Goal: Task Accomplishment & Management: Use online tool/utility

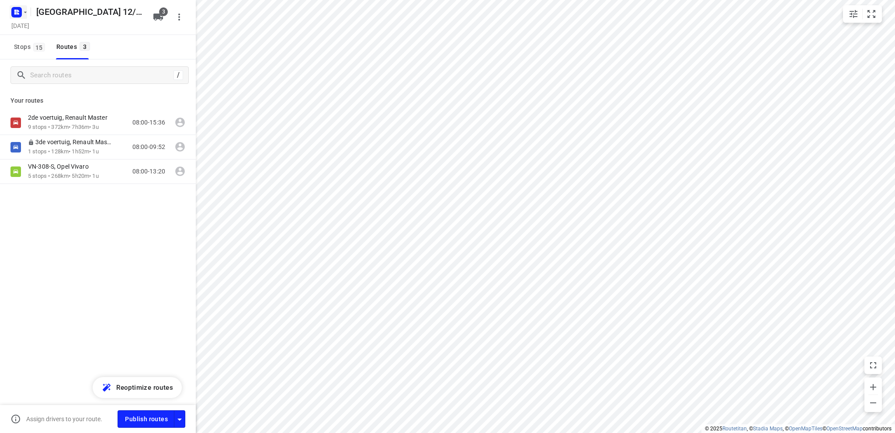
click at [16, 12] on icon "button" at bounding box center [15, 13] width 2 height 2
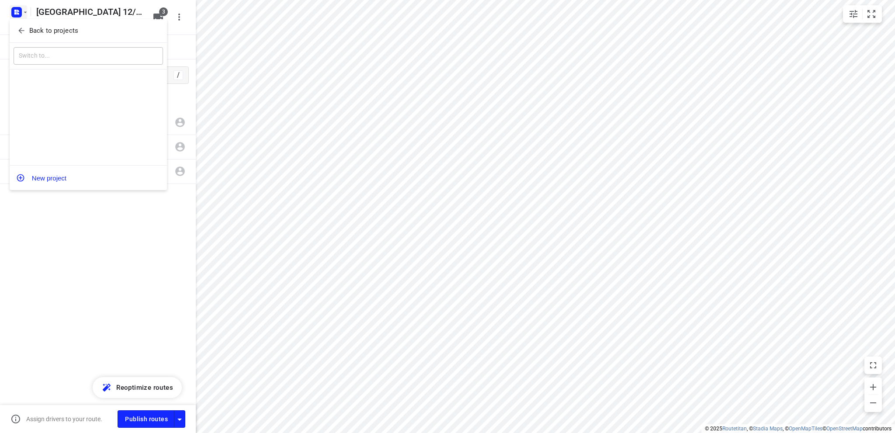
click at [45, 31] on p "Back to projects" at bounding box center [53, 31] width 49 height 10
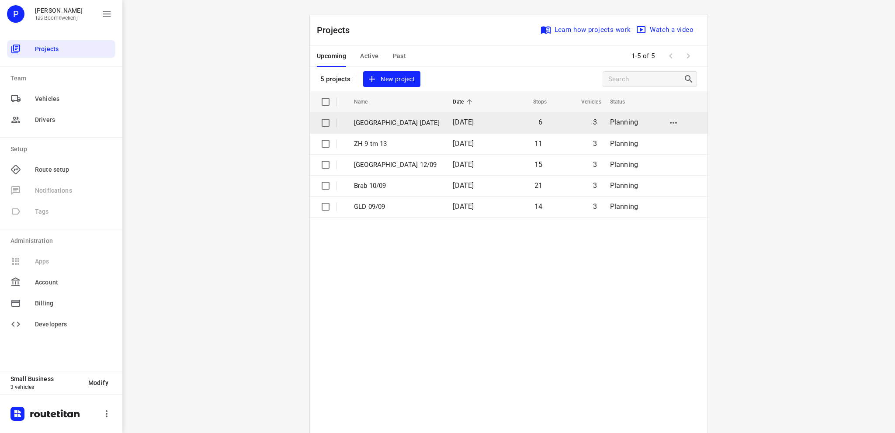
click at [374, 121] on p "[GEOGRAPHIC_DATA] [DATE]" at bounding box center [397, 123] width 86 height 10
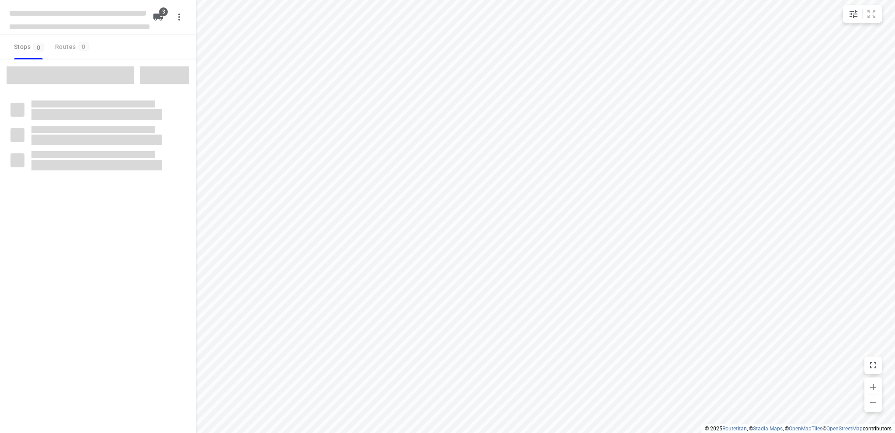
type input "distance"
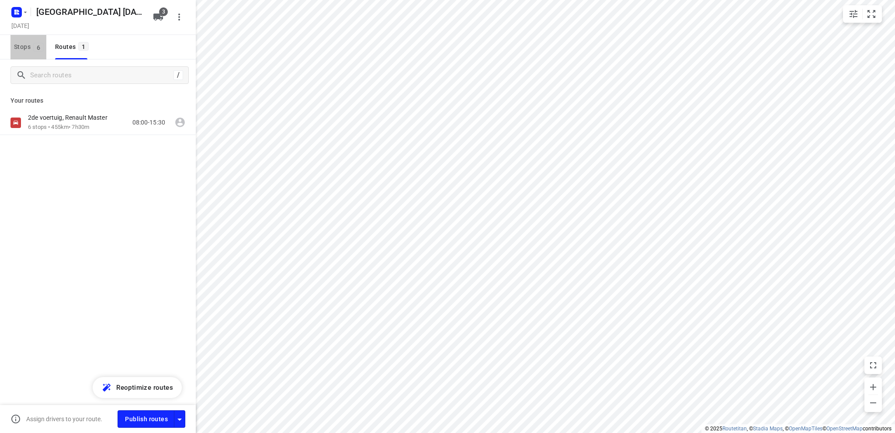
click at [16, 45] on span "Stops 6" at bounding box center [30, 46] width 32 height 11
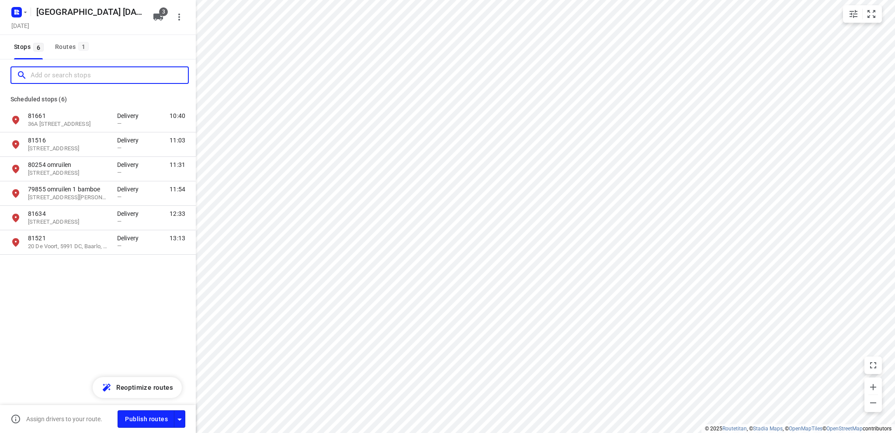
click at [41, 73] on input "Add or search stops" at bounding box center [109, 76] width 157 height 14
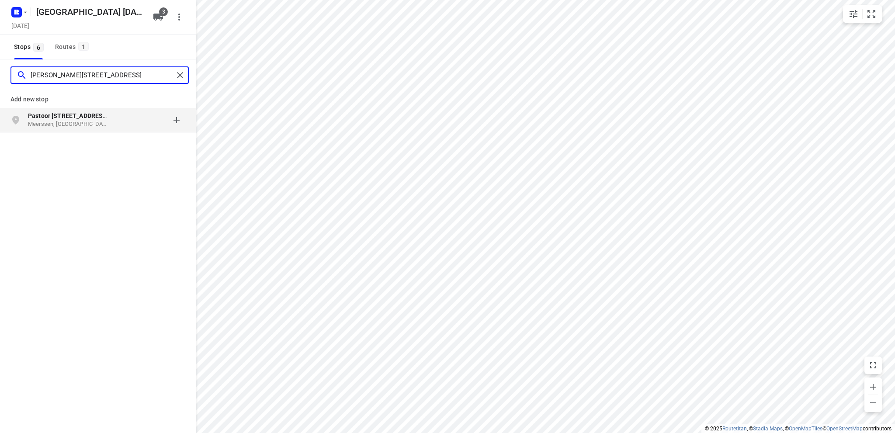
type input "[PERSON_NAME][STREET_ADDRESS]"
click at [47, 121] on p "Meerssen, [GEOGRAPHIC_DATA]" at bounding box center [68, 124] width 80 height 8
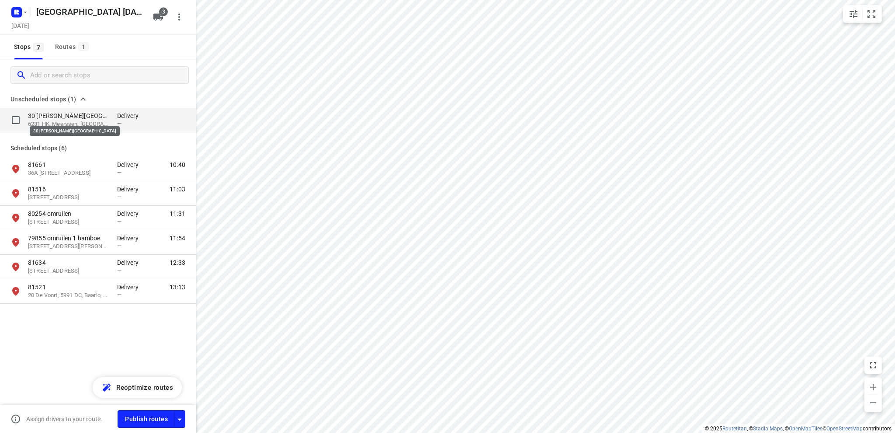
click at [54, 119] on p "30 Pastoor Nicolaus de Reimsstraat" at bounding box center [68, 115] width 80 height 9
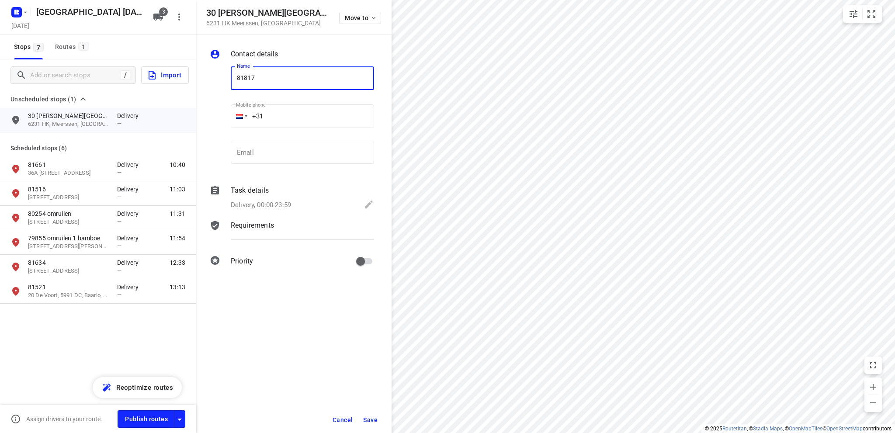
type input "81817"
click at [367, 204] on icon at bounding box center [369, 204] width 8 height 8
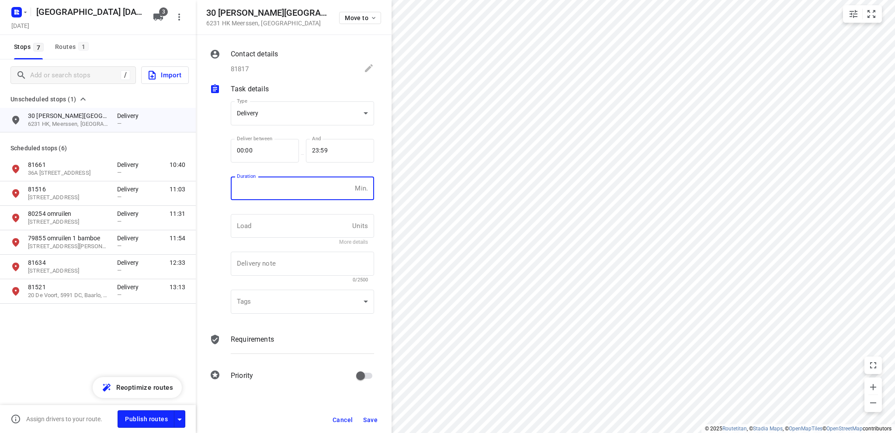
click at [271, 192] on input "number" at bounding box center [291, 188] width 121 height 24
type input "10"
click at [371, 418] on span "Save" at bounding box center [370, 419] width 14 height 7
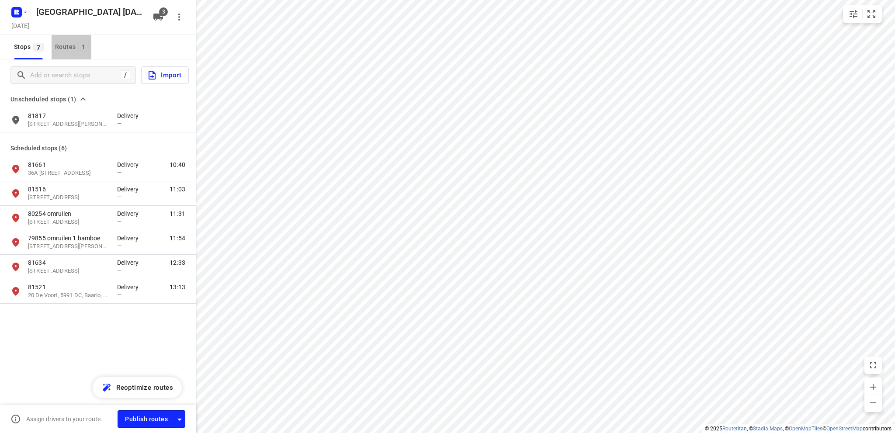
click at [65, 46] on div "Routes 1" at bounding box center [73, 46] width 36 height 11
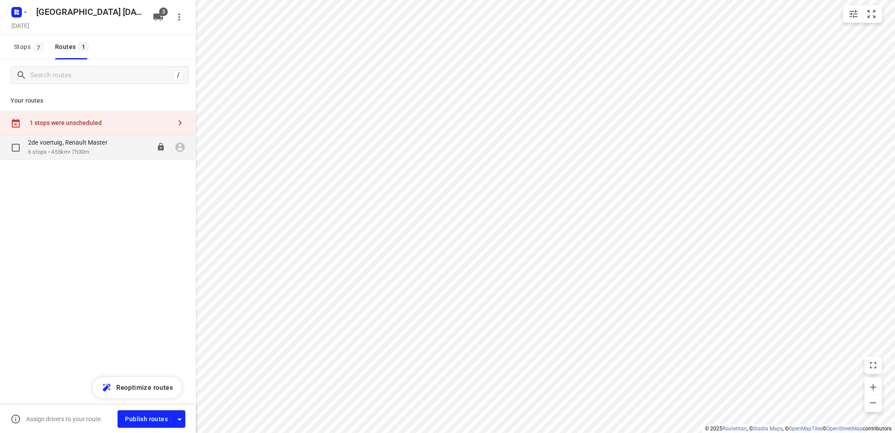
click at [81, 150] on p "6 stops • 455km • 7h30m" at bounding box center [72, 152] width 88 height 8
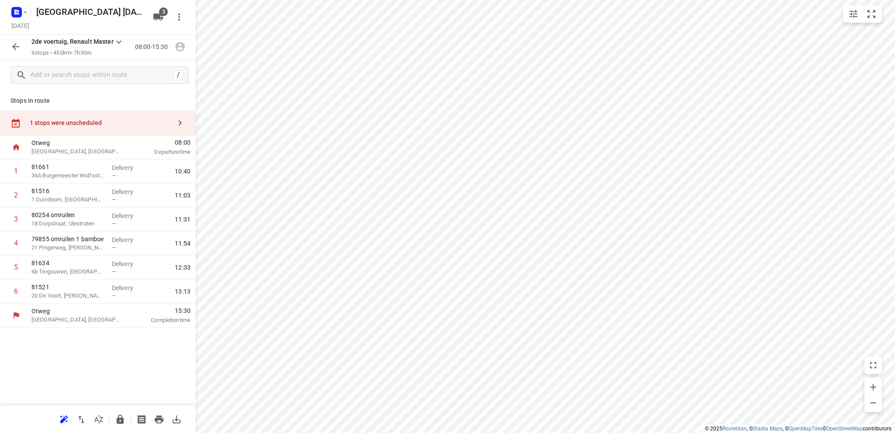
click at [66, 122] on div "1 stops were unscheduled" at bounding box center [101, 122] width 142 height 7
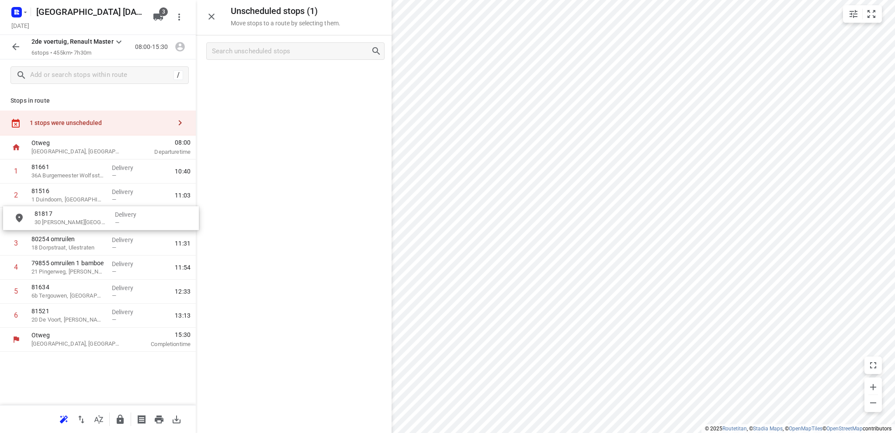
drag, startPoint x: 264, startPoint y: 76, endPoint x: 68, endPoint y: 216, distance: 240.5
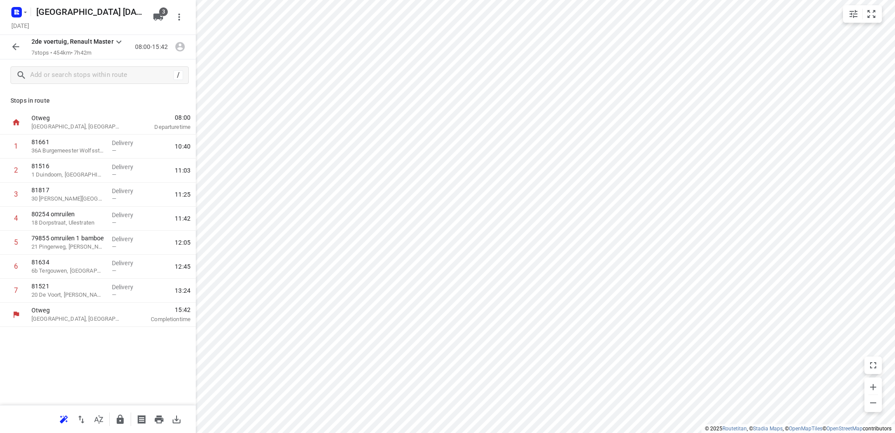
click at [14, 44] on icon "button" at bounding box center [15, 46] width 10 height 10
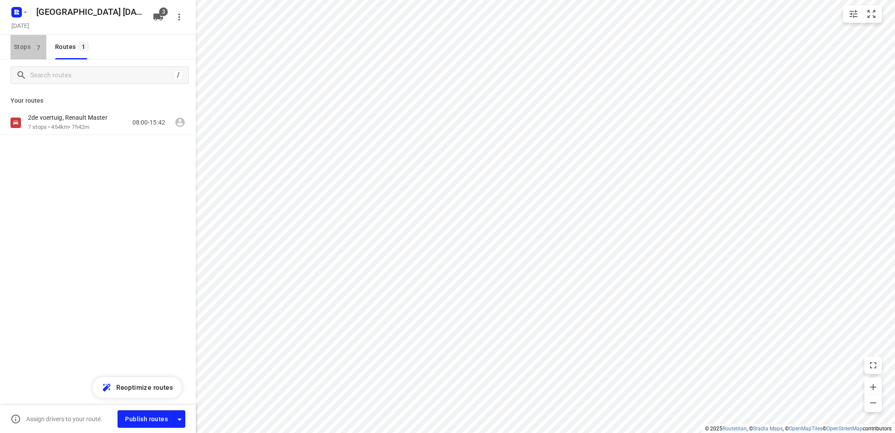
click at [20, 45] on span "Stops 7" at bounding box center [30, 46] width 32 height 11
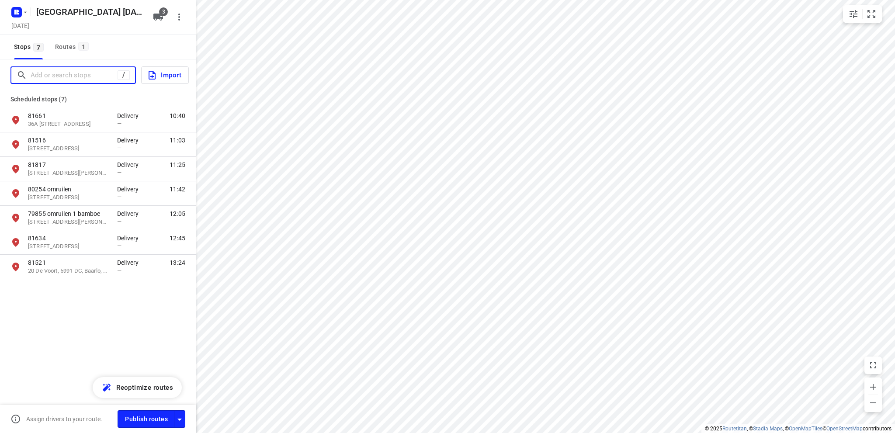
click at [42, 69] on input "Add or search stops" at bounding box center [74, 76] width 87 height 14
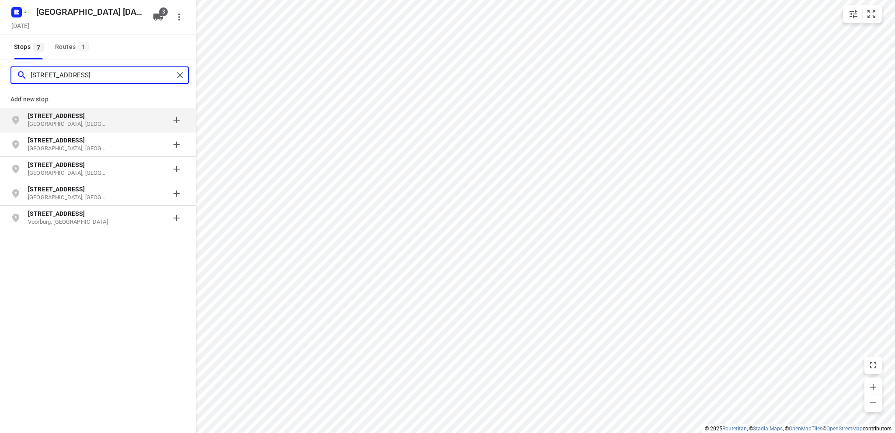
type input "parkweg 29"
click at [63, 118] on p "Parkweg 29" at bounding box center [68, 115] width 80 height 9
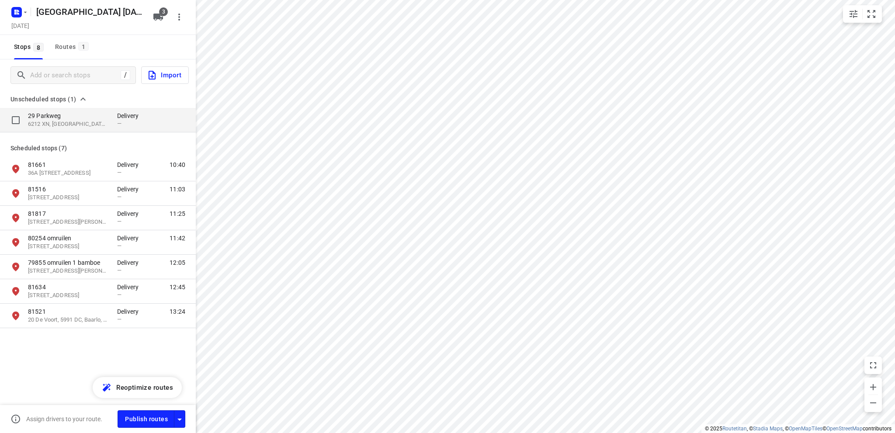
click at [70, 120] on p "29 Parkweg" at bounding box center [68, 115] width 80 height 9
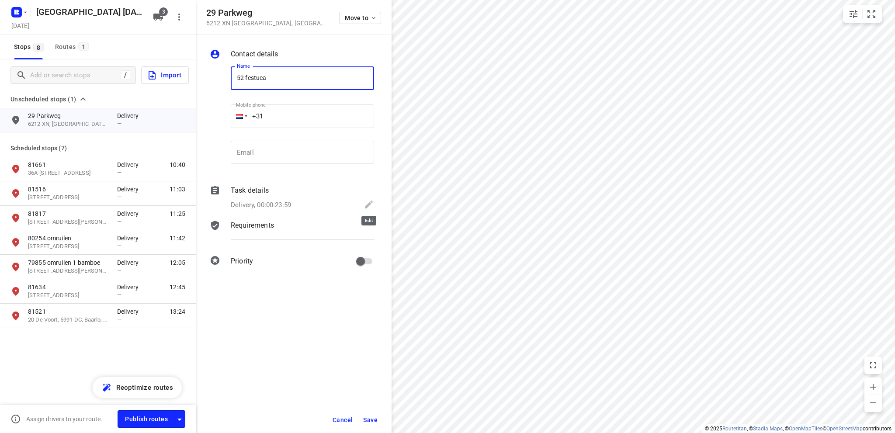
type input "52 festuca"
click at [368, 203] on icon at bounding box center [369, 204] width 8 height 8
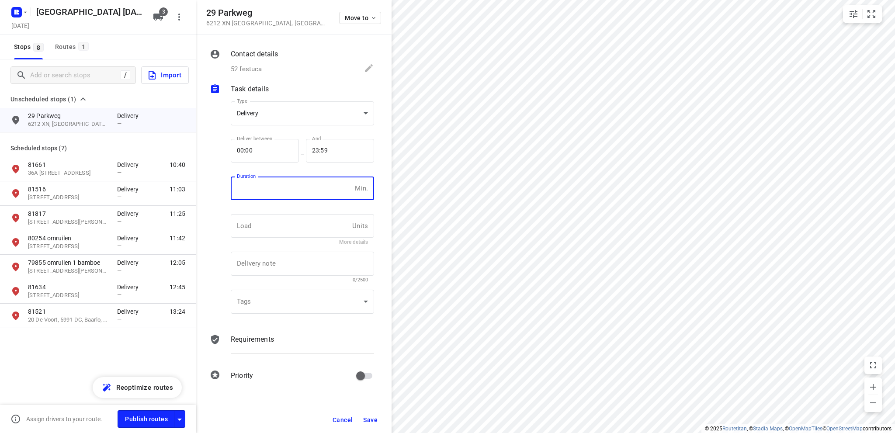
click at [276, 189] on input "number" at bounding box center [291, 188] width 121 height 24
type input "10"
click at [369, 419] on span "Save" at bounding box center [370, 419] width 14 height 7
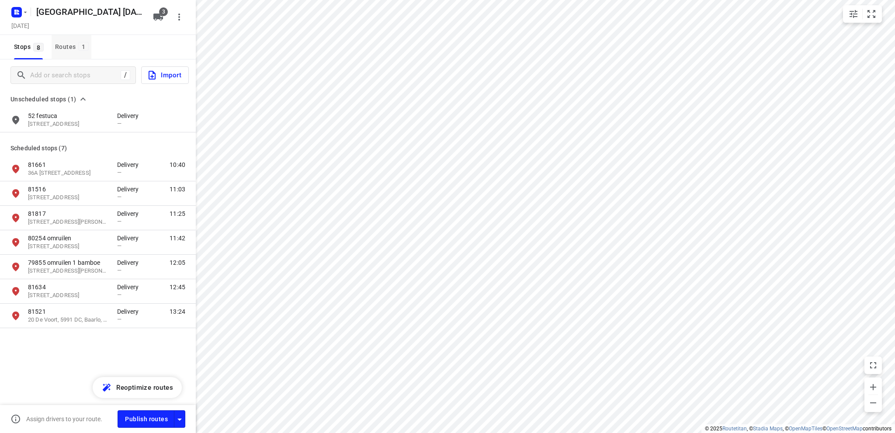
click at [67, 42] on div "Routes 1" at bounding box center [73, 46] width 36 height 11
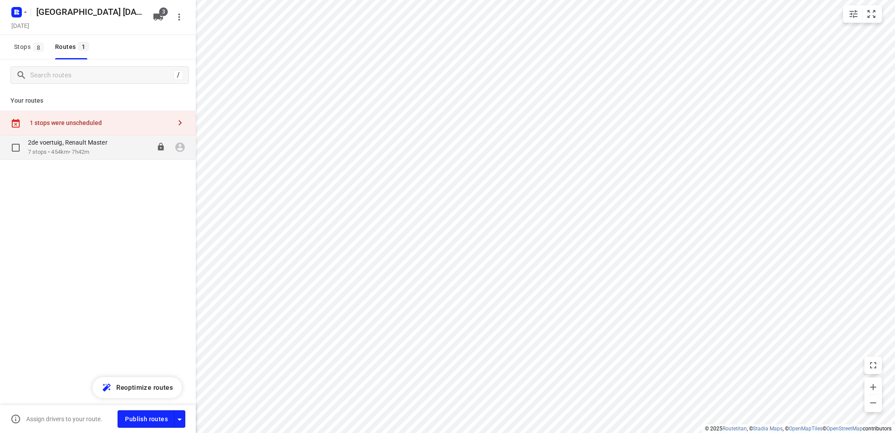
click at [80, 149] on p "7 stops • 454km • 7h42m" at bounding box center [72, 152] width 88 height 8
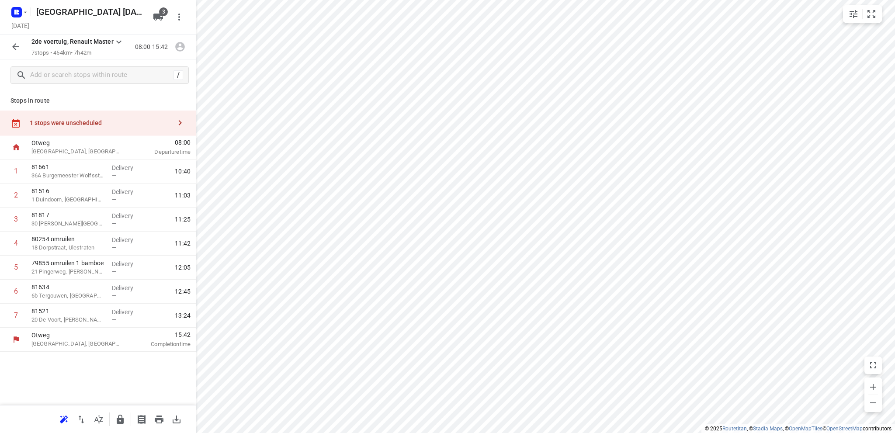
click at [85, 119] on div "1 stops were unscheduled" at bounding box center [101, 122] width 142 height 7
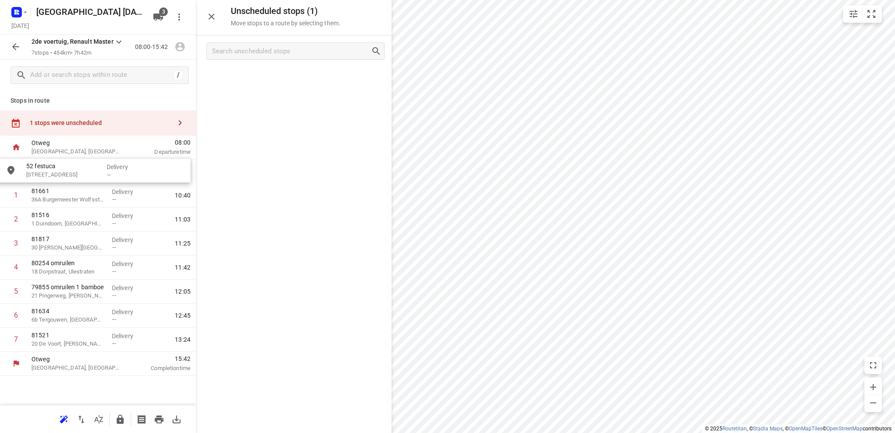
drag, startPoint x: 266, startPoint y: 78, endPoint x: 61, endPoint y: 171, distance: 224.8
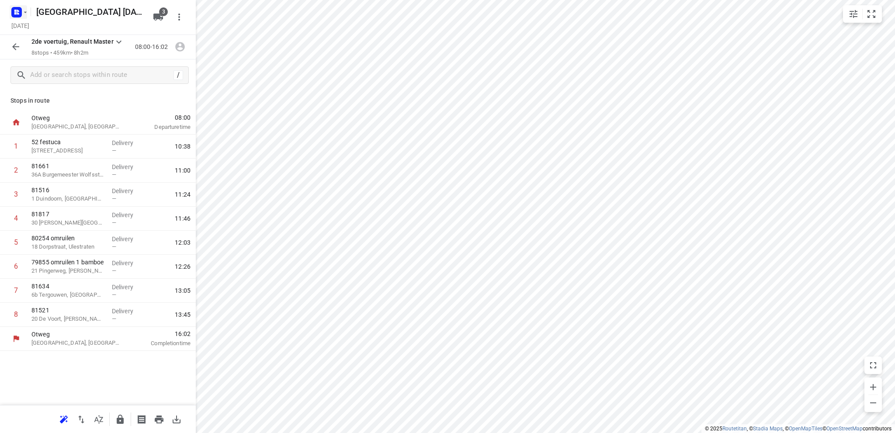
click at [17, 7] on rect "button" at bounding box center [16, 12] width 10 height 10
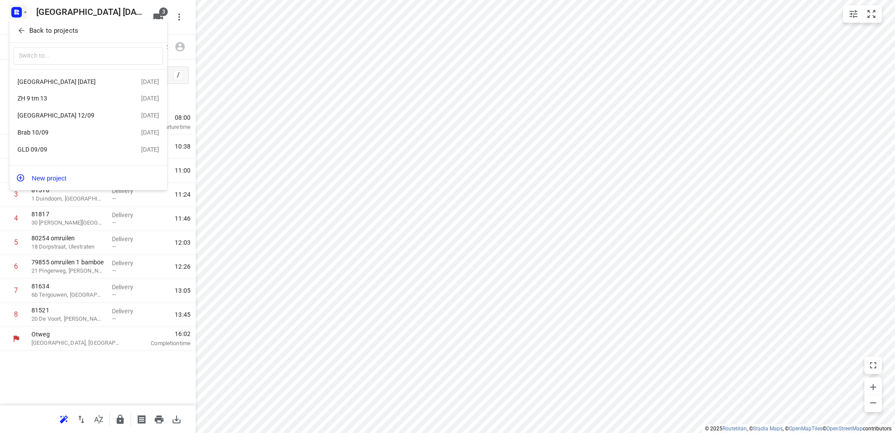
click at [48, 97] on div "ZH 9 tm 13" at bounding box center [67, 98] width 100 height 7
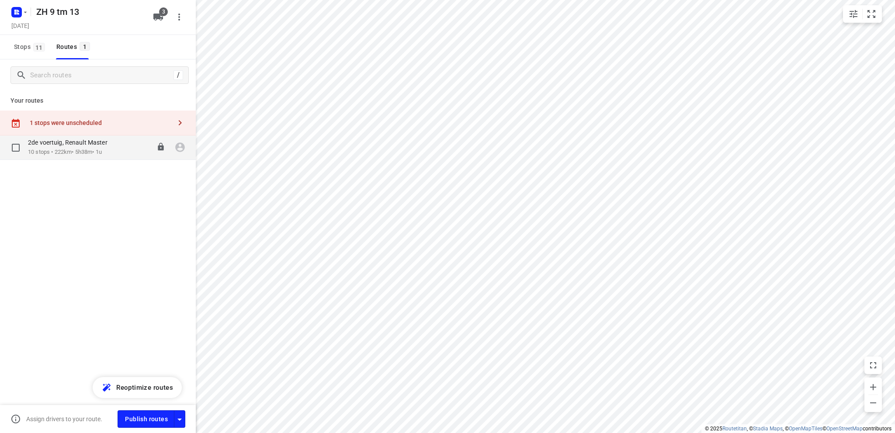
click at [61, 150] on p "10 stops • 222km • 5h38m • 1u" at bounding box center [72, 152] width 88 height 8
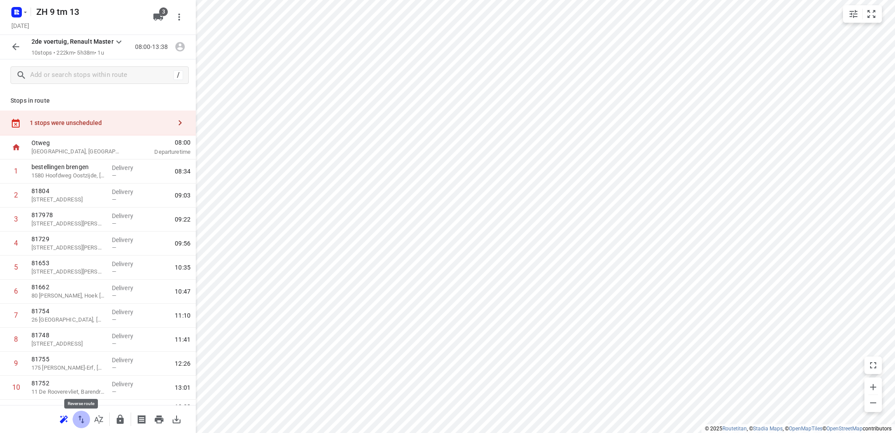
click at [80, 420] on icon "button" at bounding box center [81, 419] width 10 height 10
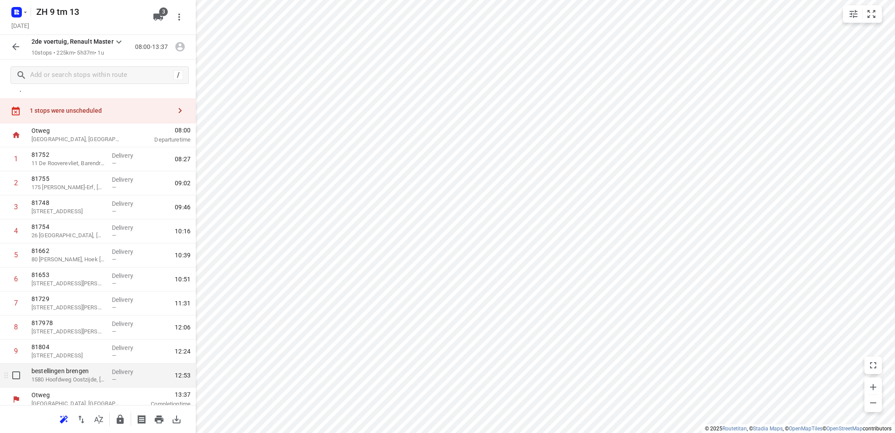
scroll to position [18, 0]
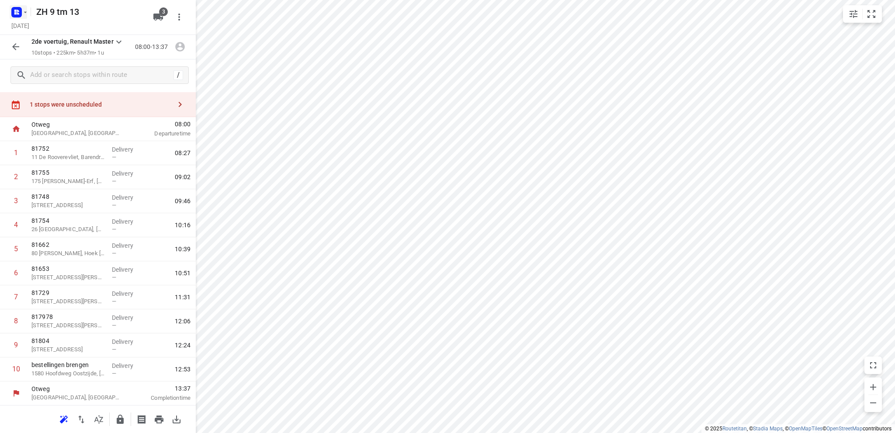
click at [18, 10] on icon "button" at bounding box center [18, 11] width 2 height 2
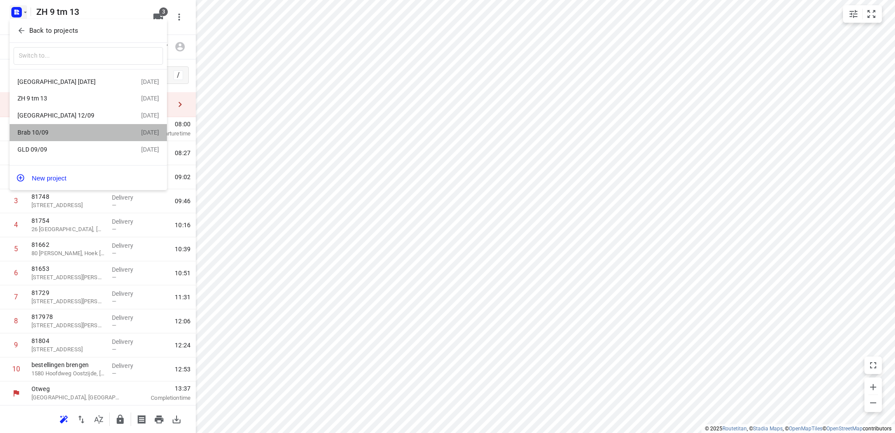
click at [61, 134] on div "Brab 10/09" at bounding box center [67, 132] width 100 height 7
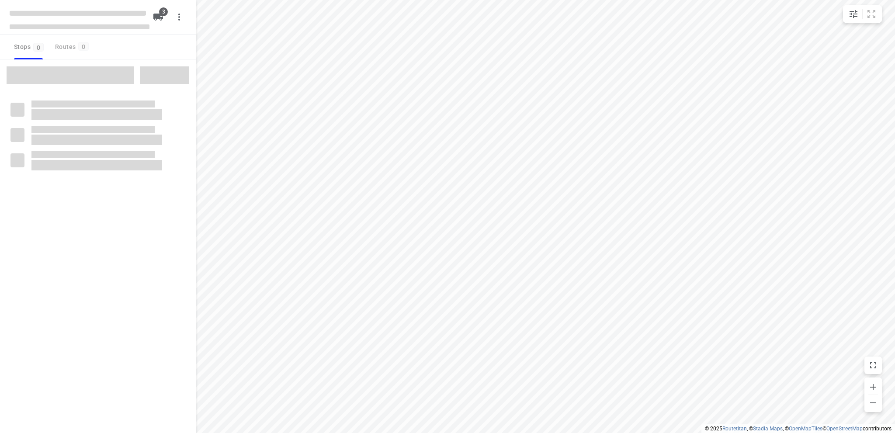
type input "distance"
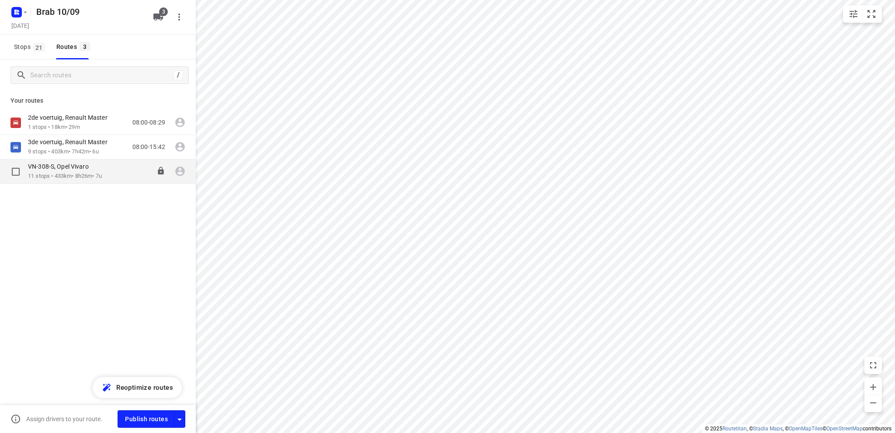
click at [36, 172] on p "11 stops • 433km • 8h26m • 7u" at bounding box center [65, 176] width 74 height 8
